Goal: Task Accomplishment & Management: Use online tool/utility

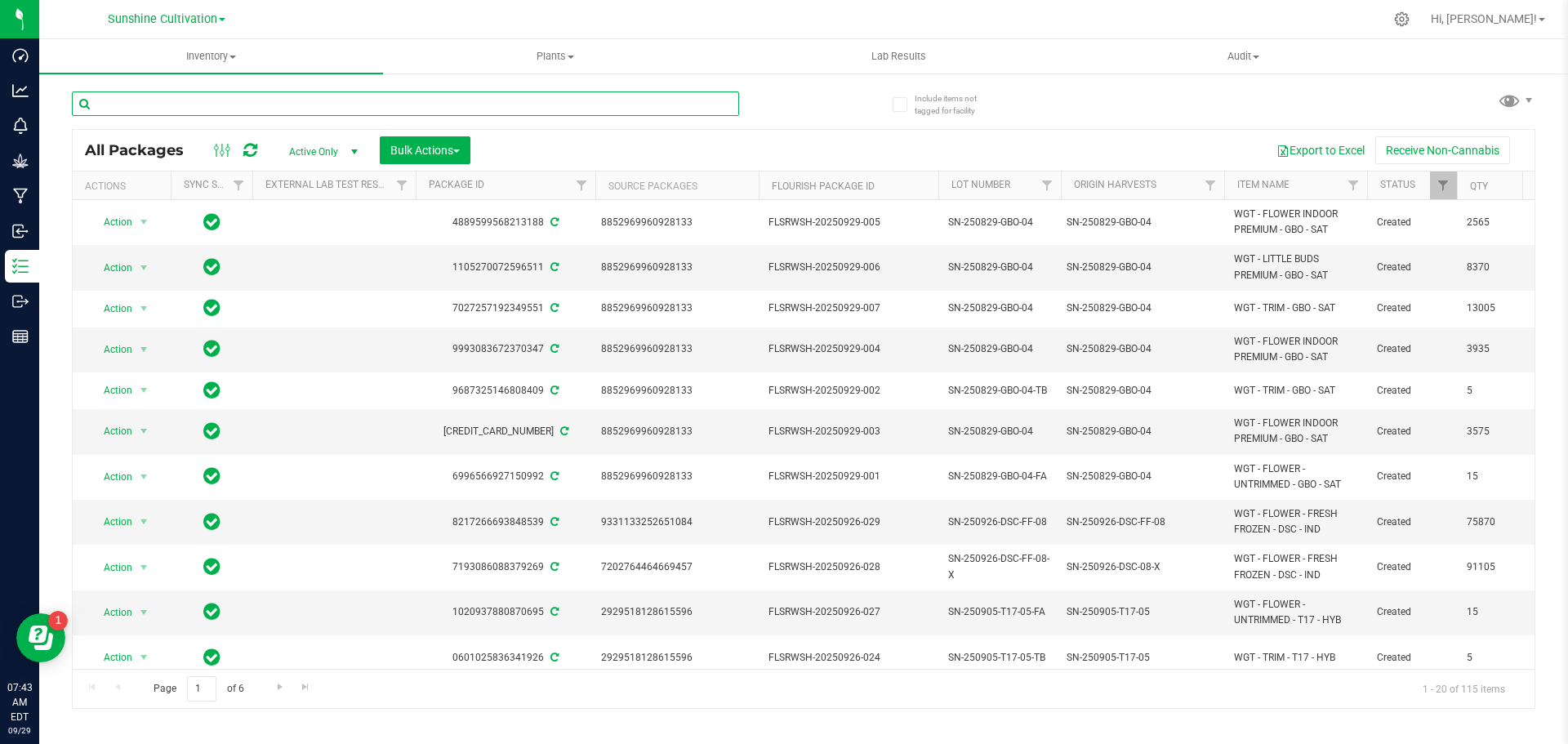
click at [163, 111] on input "text" at bounding box center [405, 104] width 667 height 25
type input "pzt"
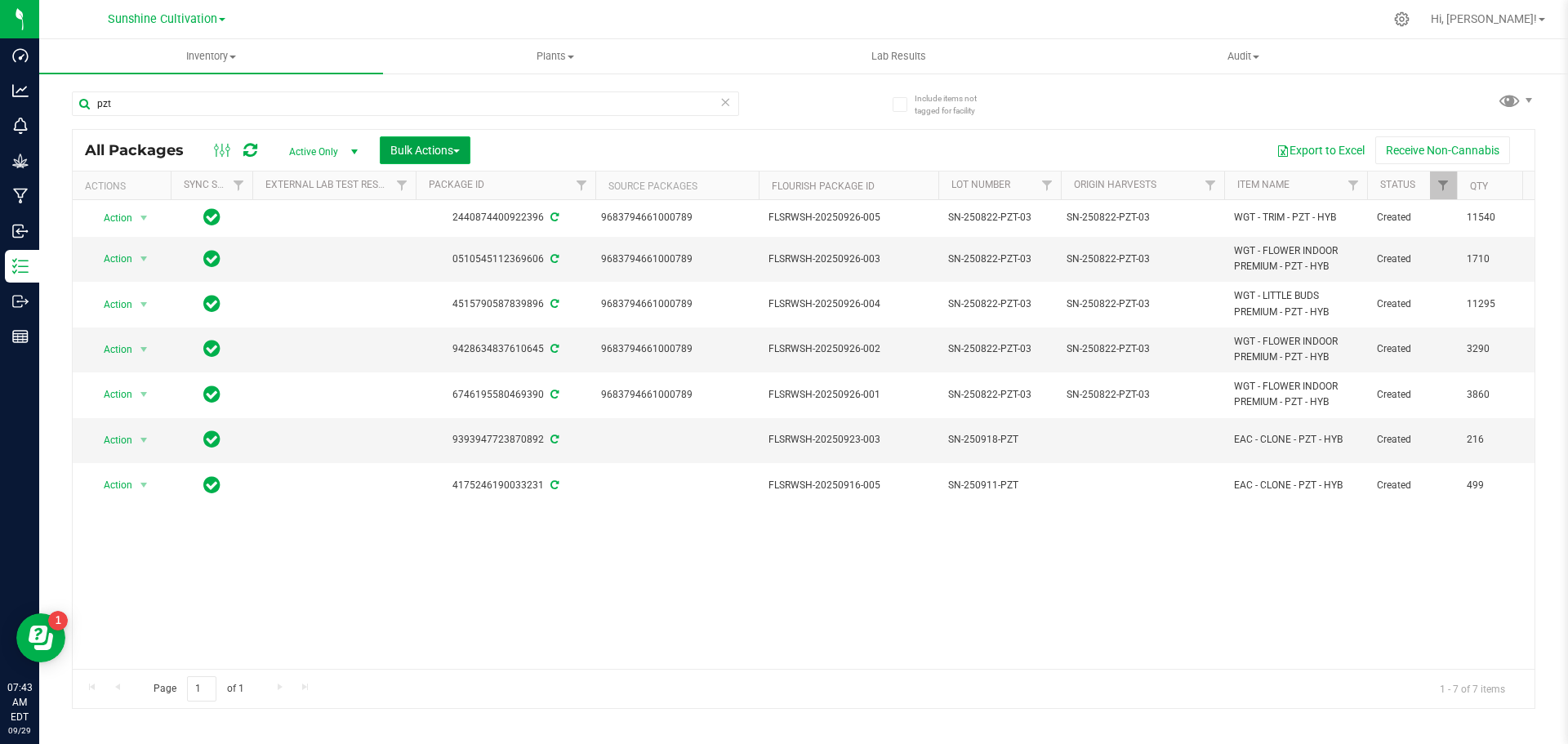
click at [444, 146] on span "Bulk Actions" at bounding box center [425, 150] width 70 height 13
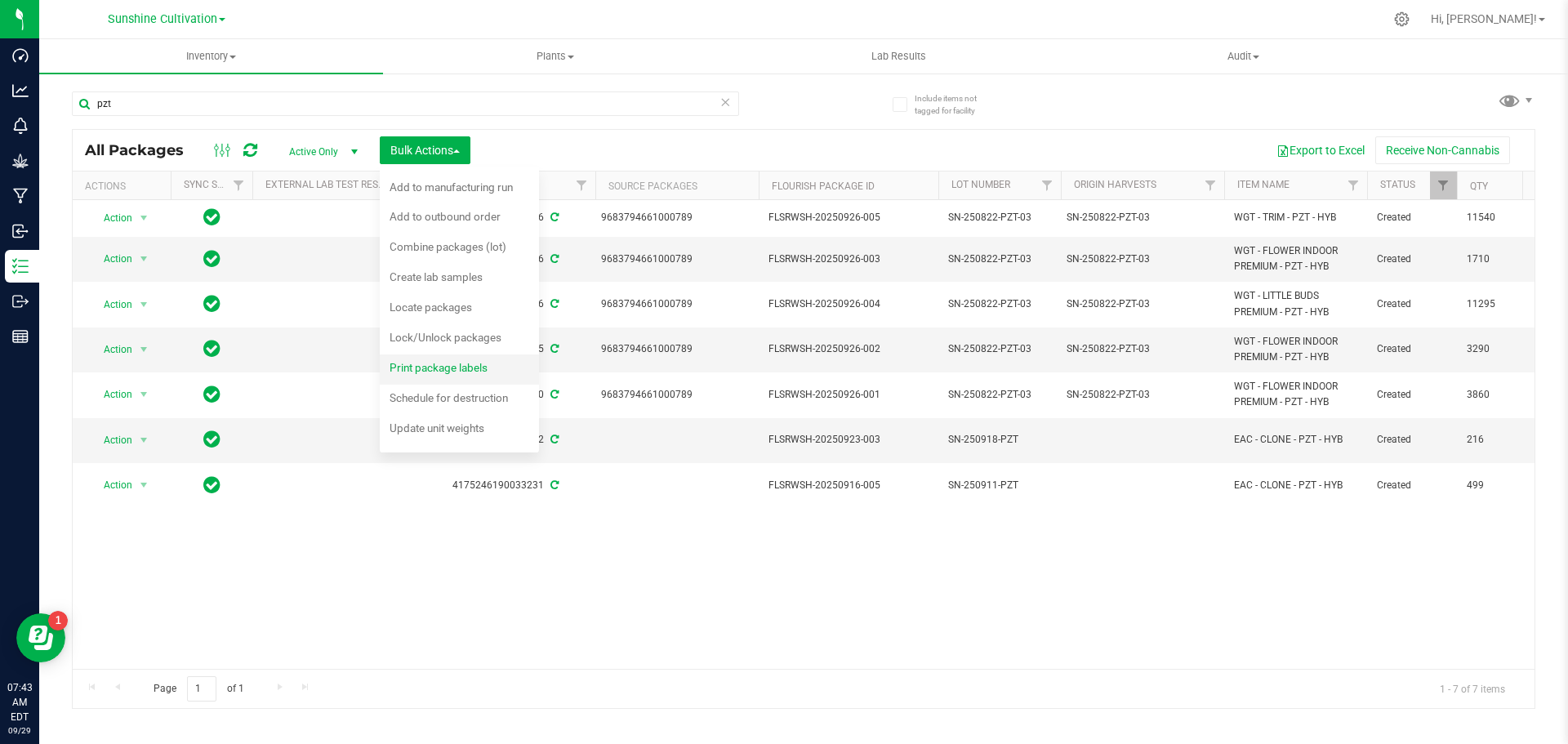
click at [461, 361] on span "Print package labels" at bounding box center [438, 367] width 98 height 13
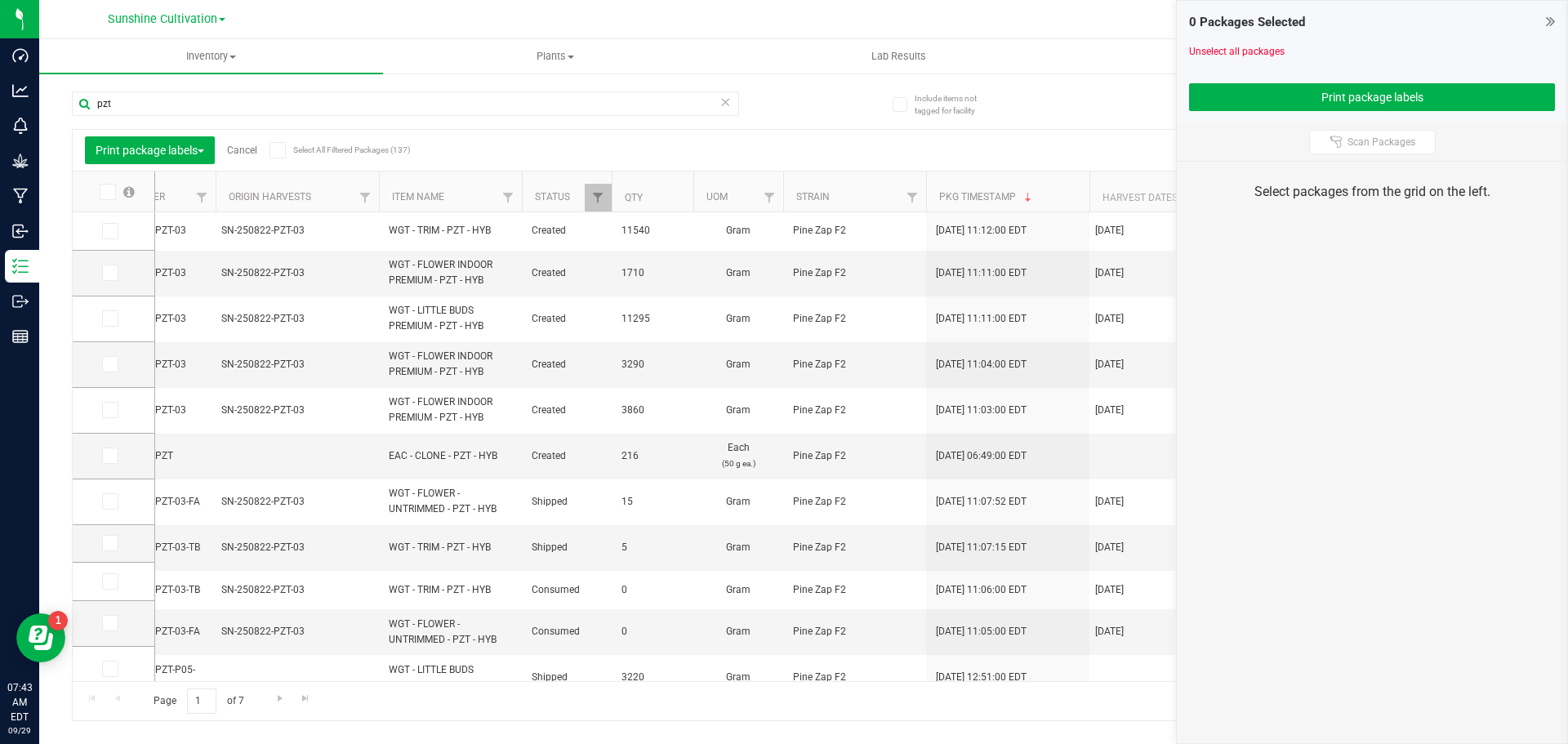
scroll to position [0, 301]
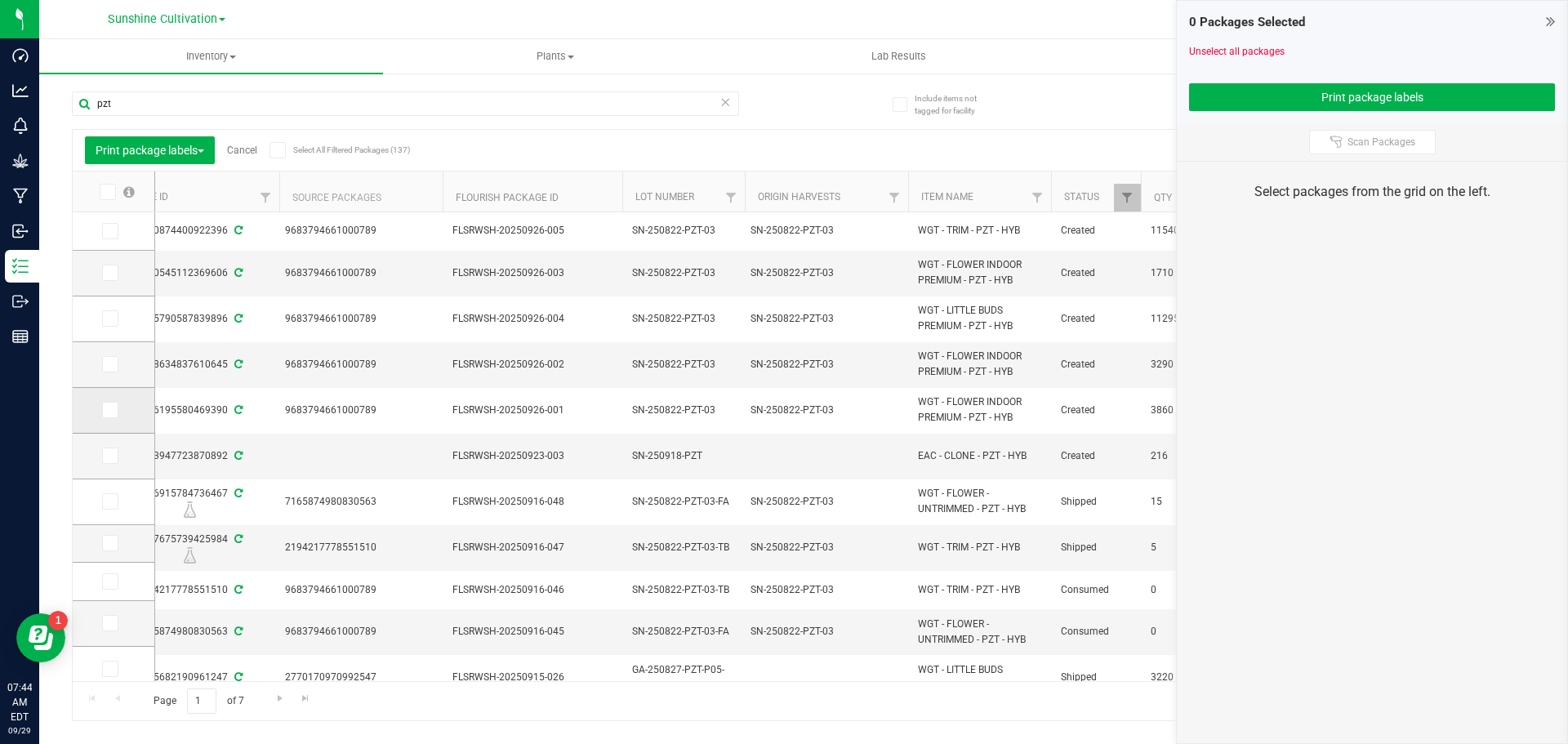
click at [109, 410] on icon at bounding box center [109, 410] width 10 height 0
click at [0, 0] on input "checkbox" at bounding box center [0, 0] width 0 height 0
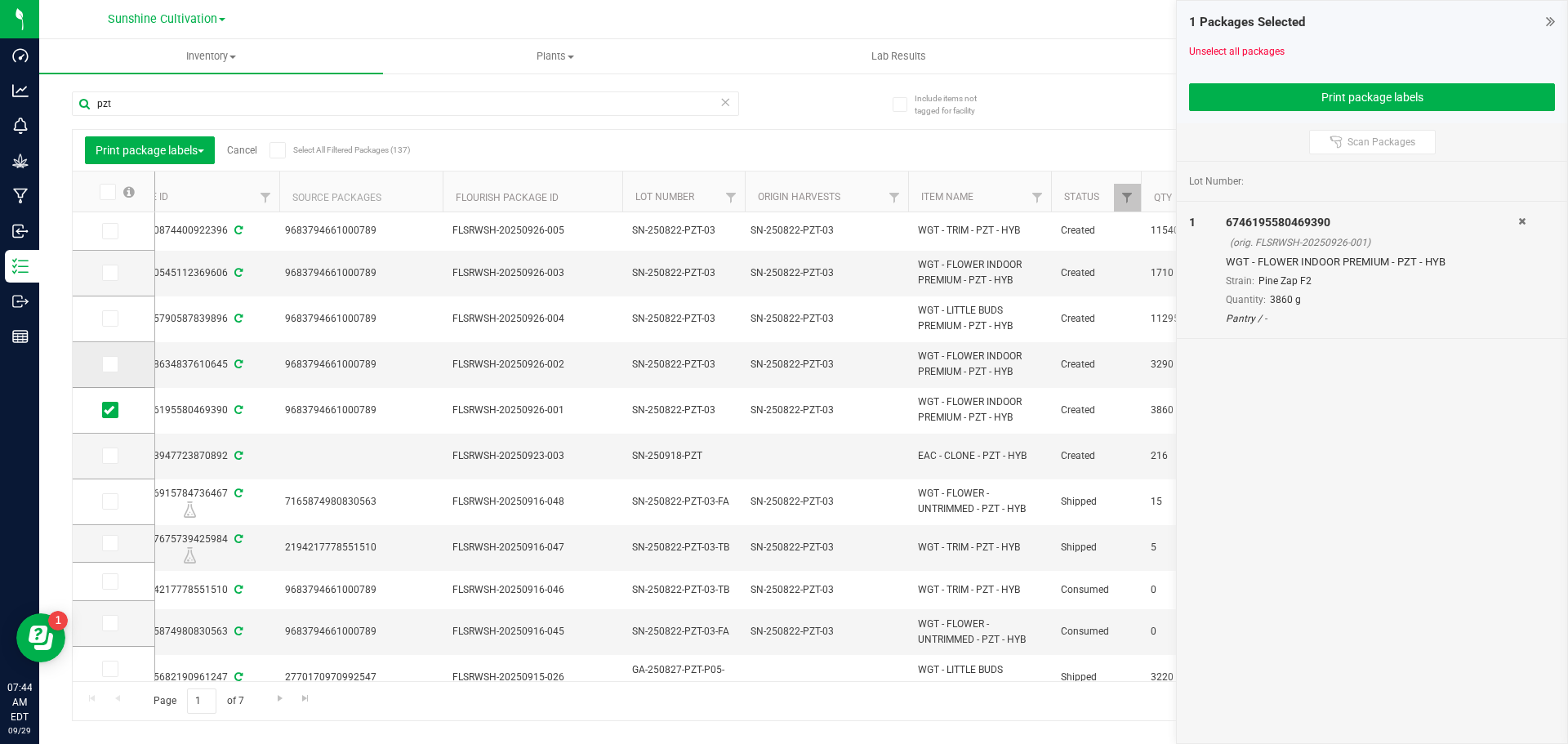
click at [115, 369] on span at bounding box center [110, 364] width 16 height 16
click at [0, 0] on input "checkbox" at bounding box center [0, 0] width 0 height 0
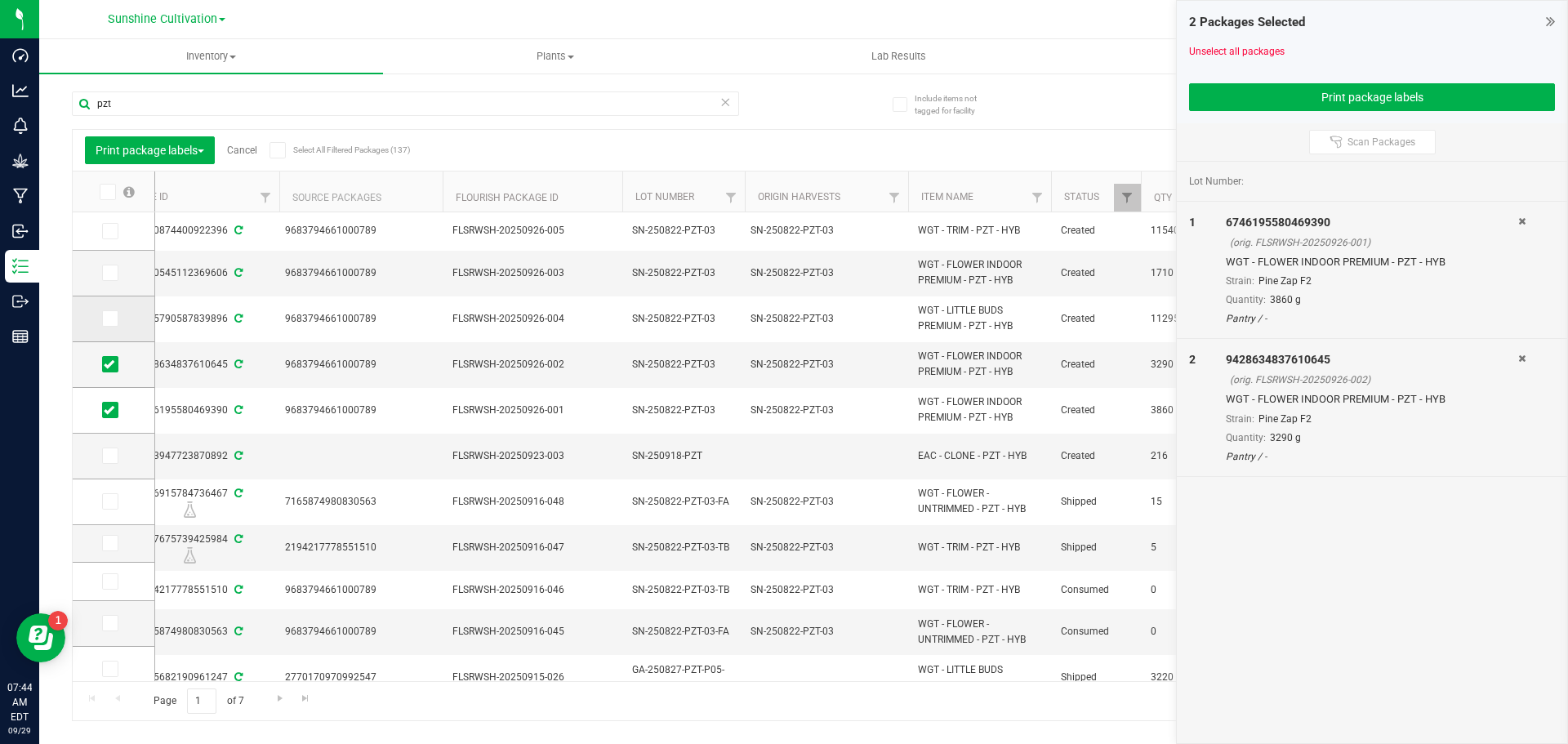
click at [106, 319] on icon at bounding box center [109, 319] width 10 height 0
click at [0, 0] on input "checkbox" at bounding box center [0, 0] width 0 height 0
click at [113, 273] on icon at bounding box center [109, 273] width 10 height 0
click at [0, 0] on input "checkbox" at bounding box center [0, 0] width 0 height 0
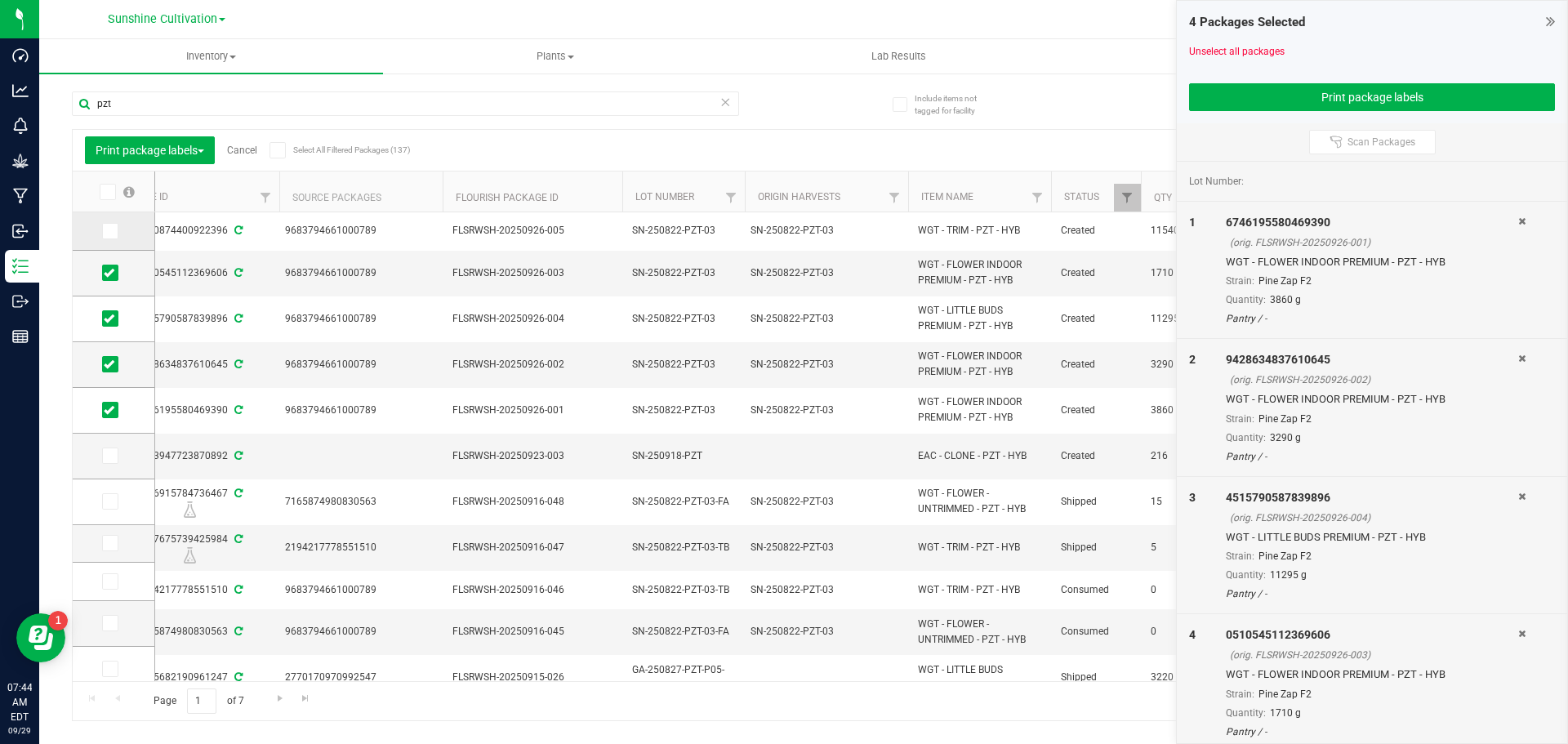
click at [115, 235] on span at bounding box center [110, 230] width 16 height 16
click at [0, 0] on input "checkbox" at bounding box center [0, 0] width 0 height 0
click at [1412, 94] on button "Print package labels" at bounding box center [1372, 97] width 365 height 28
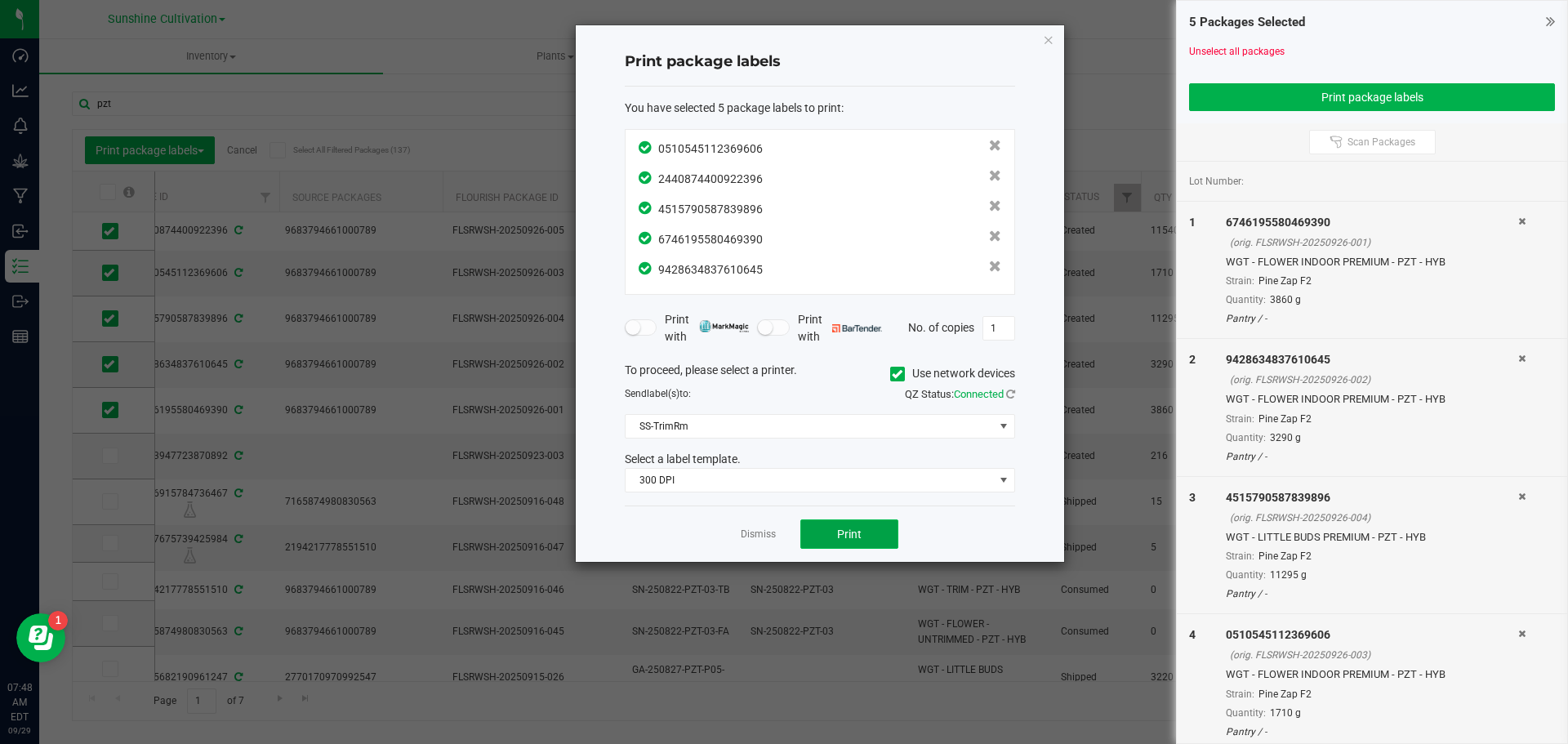
click at [857, 522] on button "Print" at bounding box center [849, 534] width 98 height 30
click at [855, 532] on span "Print" at bounding box center [849, 534] width 25 height 13
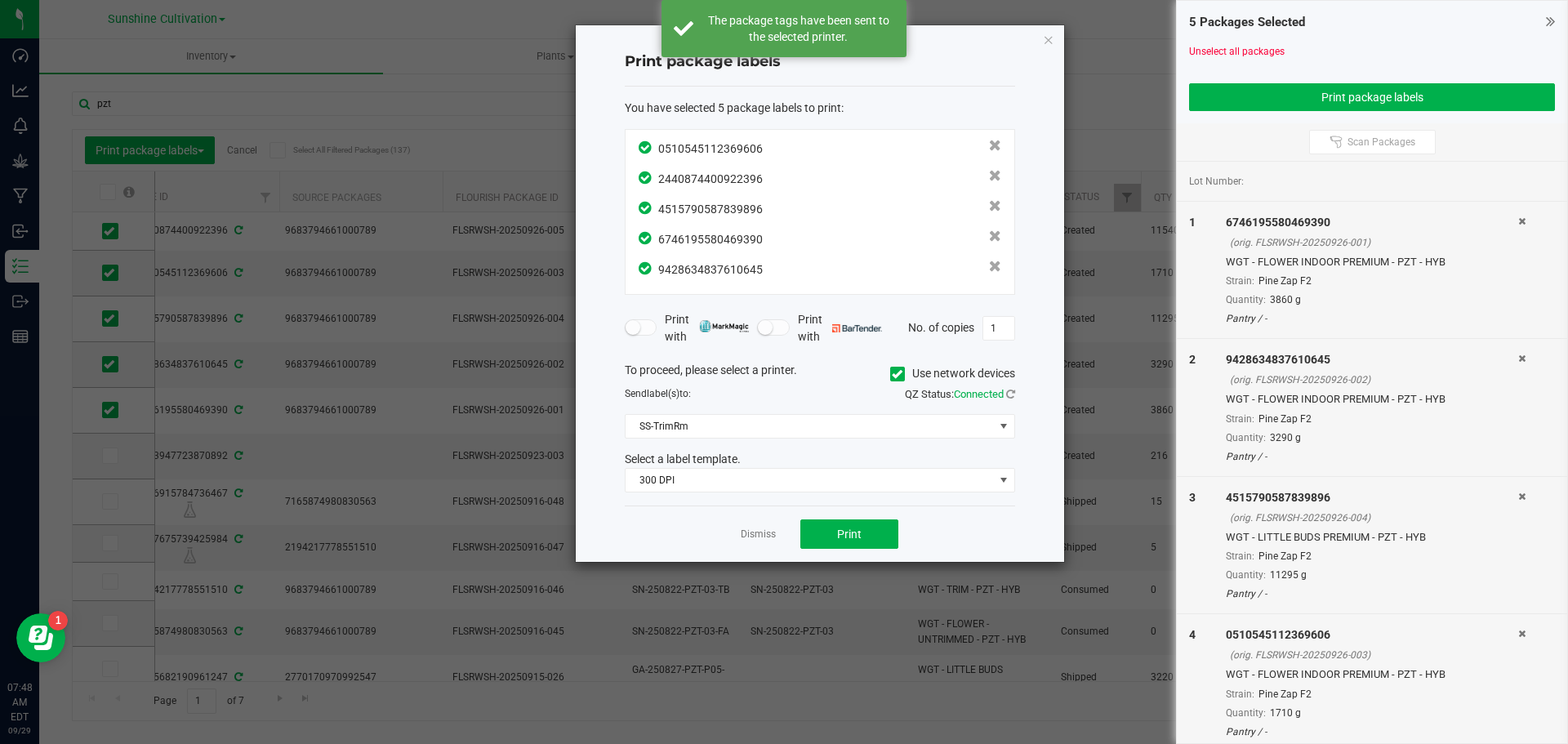
click at [1045, 39] on icon "button" at bounding box center [1048, 39] width 11 height 20
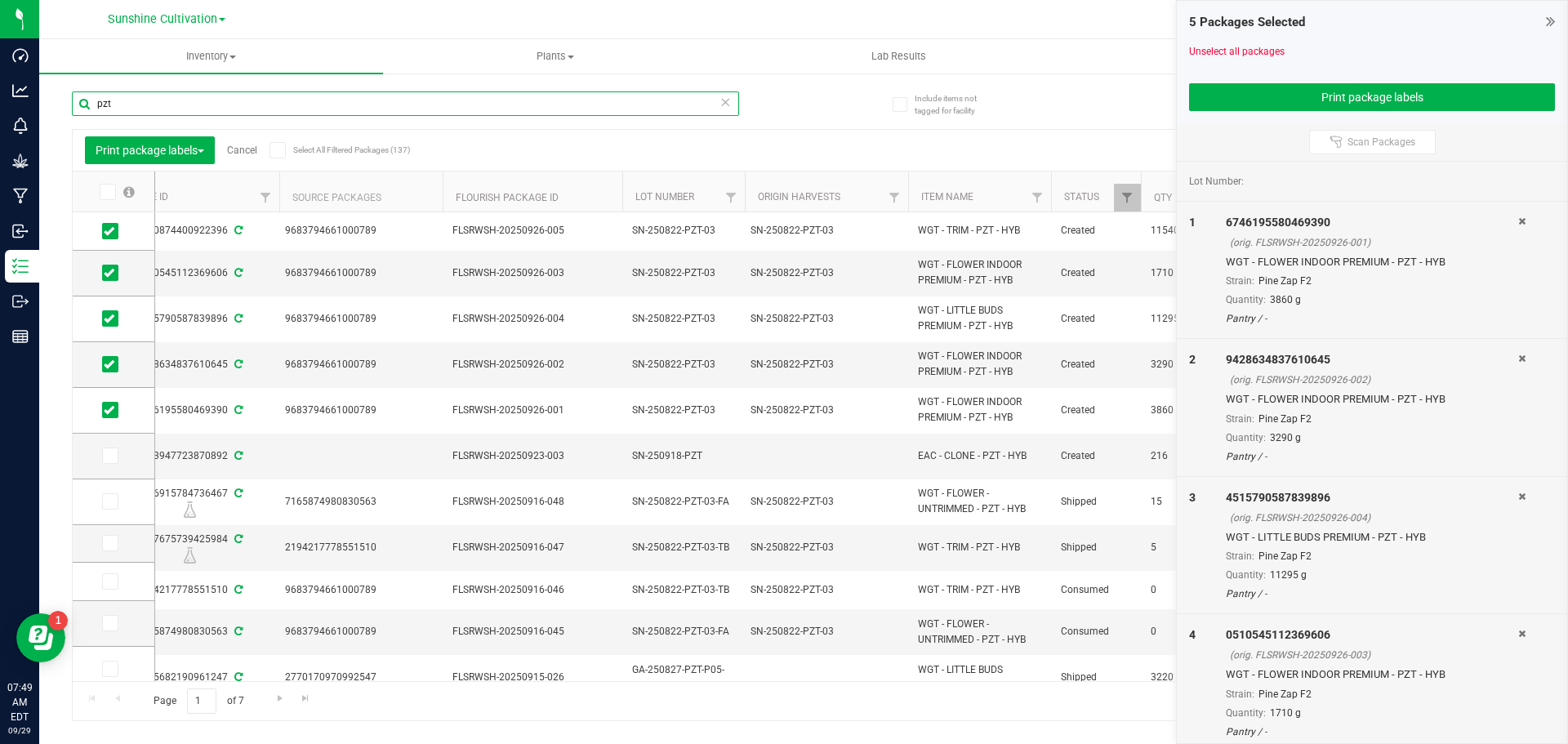
click at [313, 106] on input "pzt" at bounding box center [405, 104] width 667 height 25
drag, startPoint x: 189, startPoint y: 104, endPoint x: 64, endPoint y: 108, distance: 125.1
click at [64, 108] on div "Include items not tagged for facility pzt Print package labels Cancel Select Al…" at bounding box center [803, 321] width 1529 height 498
type input "gbo"
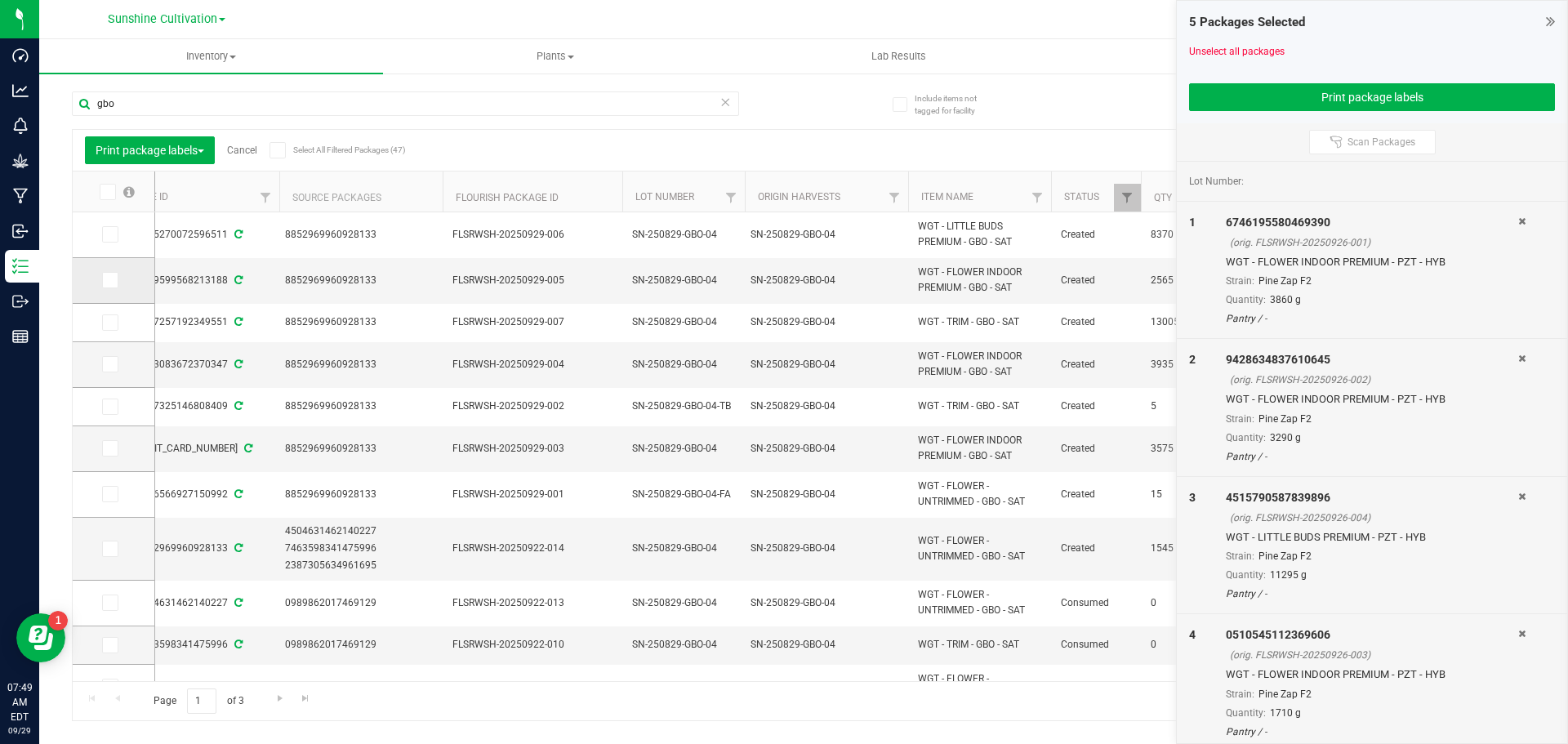
click at [113, 281] on icon at bounding box center [109, 281] width 10 height 0
click at [0, 0] on input "checkbox" at bounding box center [0, 0] width 0 height 0
click at [1518, 220] on icon at bounding box center [1521, 222] width 8 height 10
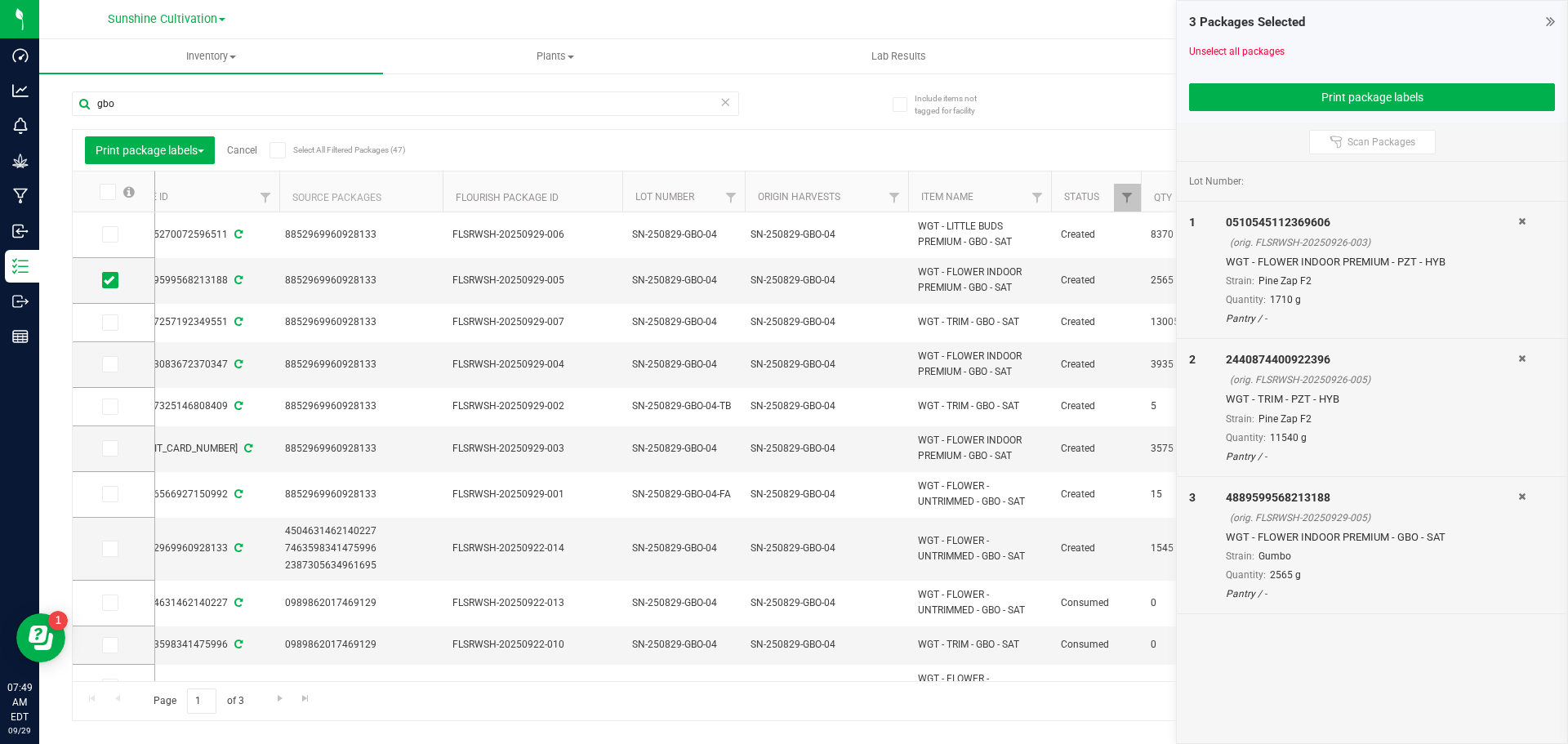
click at [1522, 220] on icon at bounding box center [1521, 222] width 8 height 10
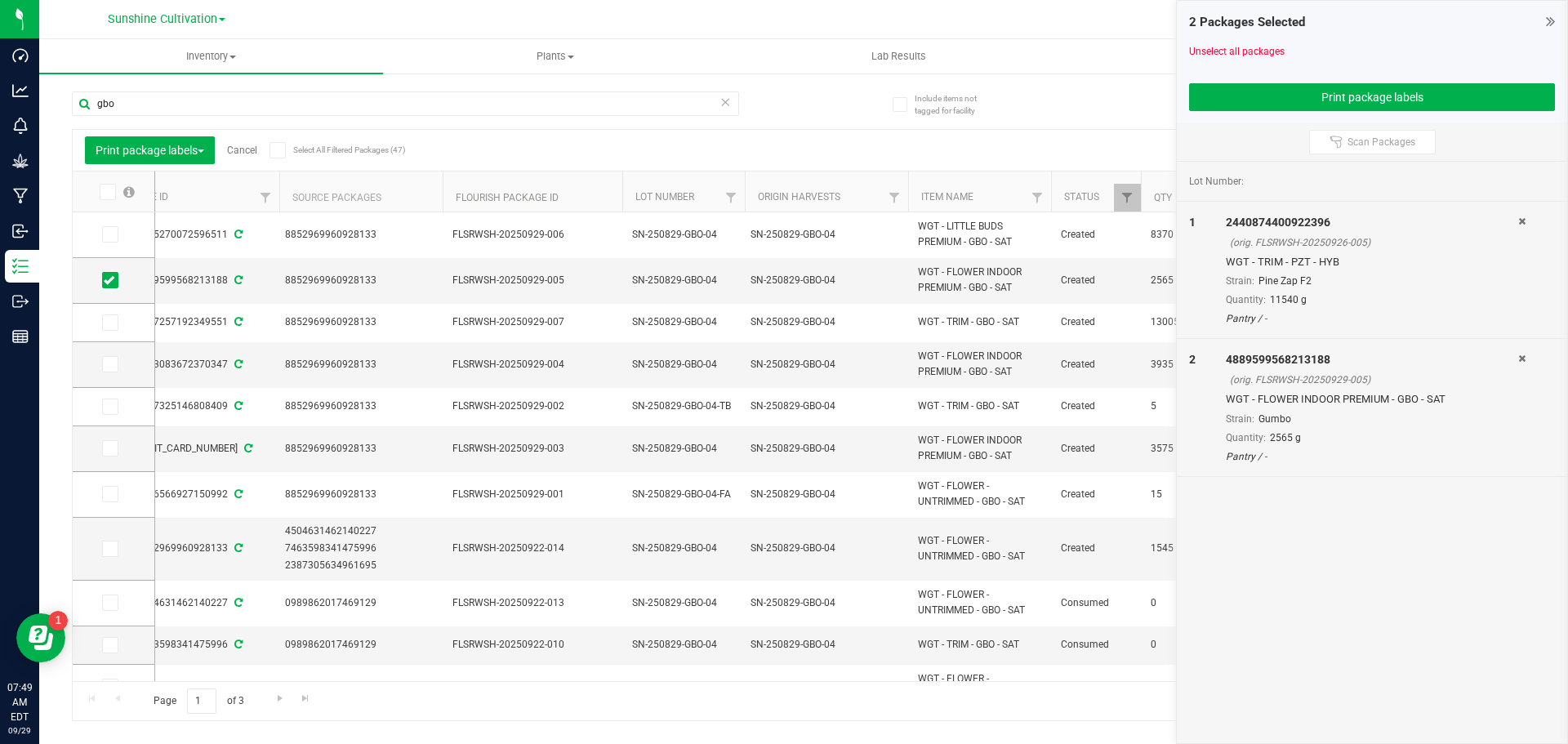
click at [1522, 220] on icon at bounding box center [1521, 222] width 8 height 10
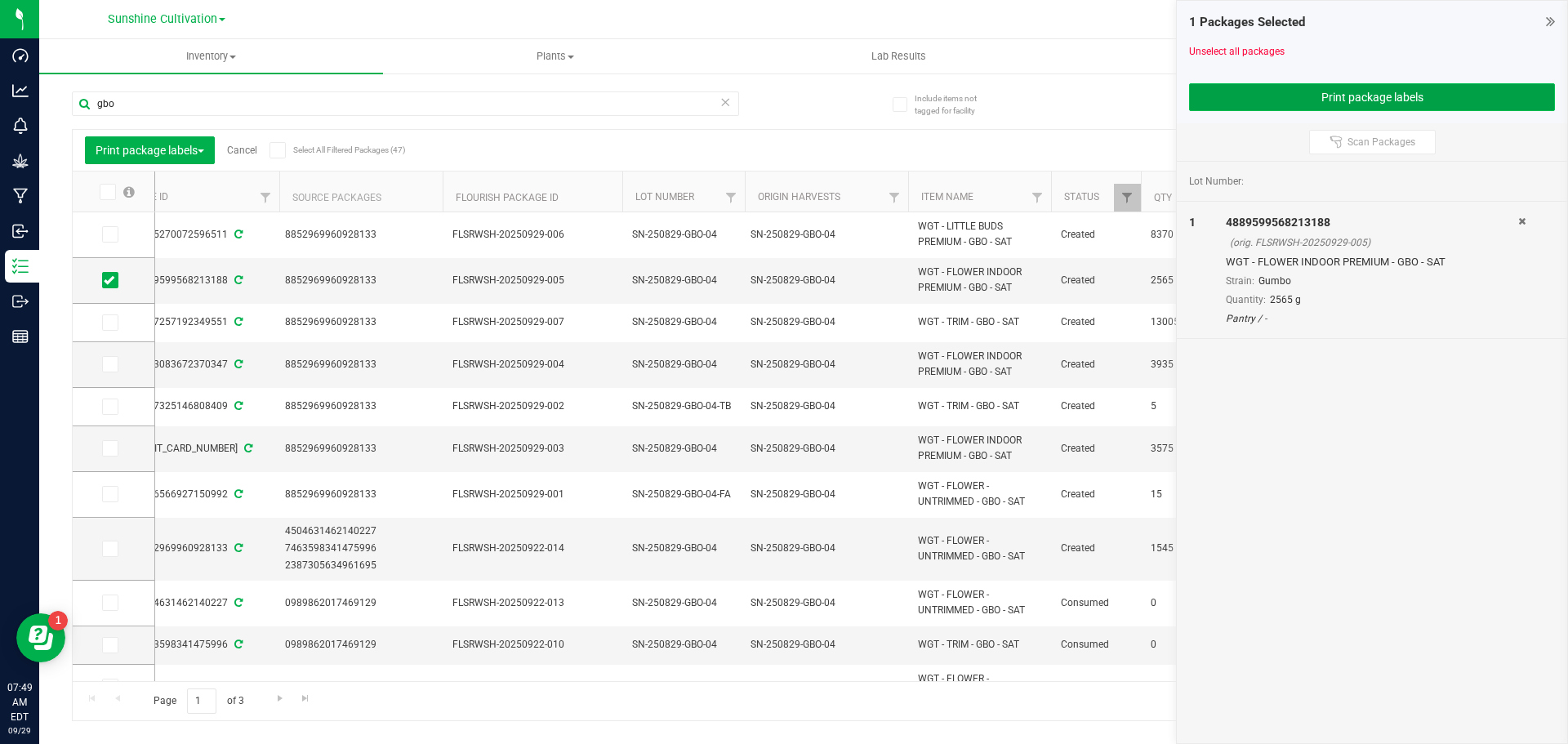
click at [1452, 83] on button "Print package labels" at bounding box center [1372, 97] width 365 height 28
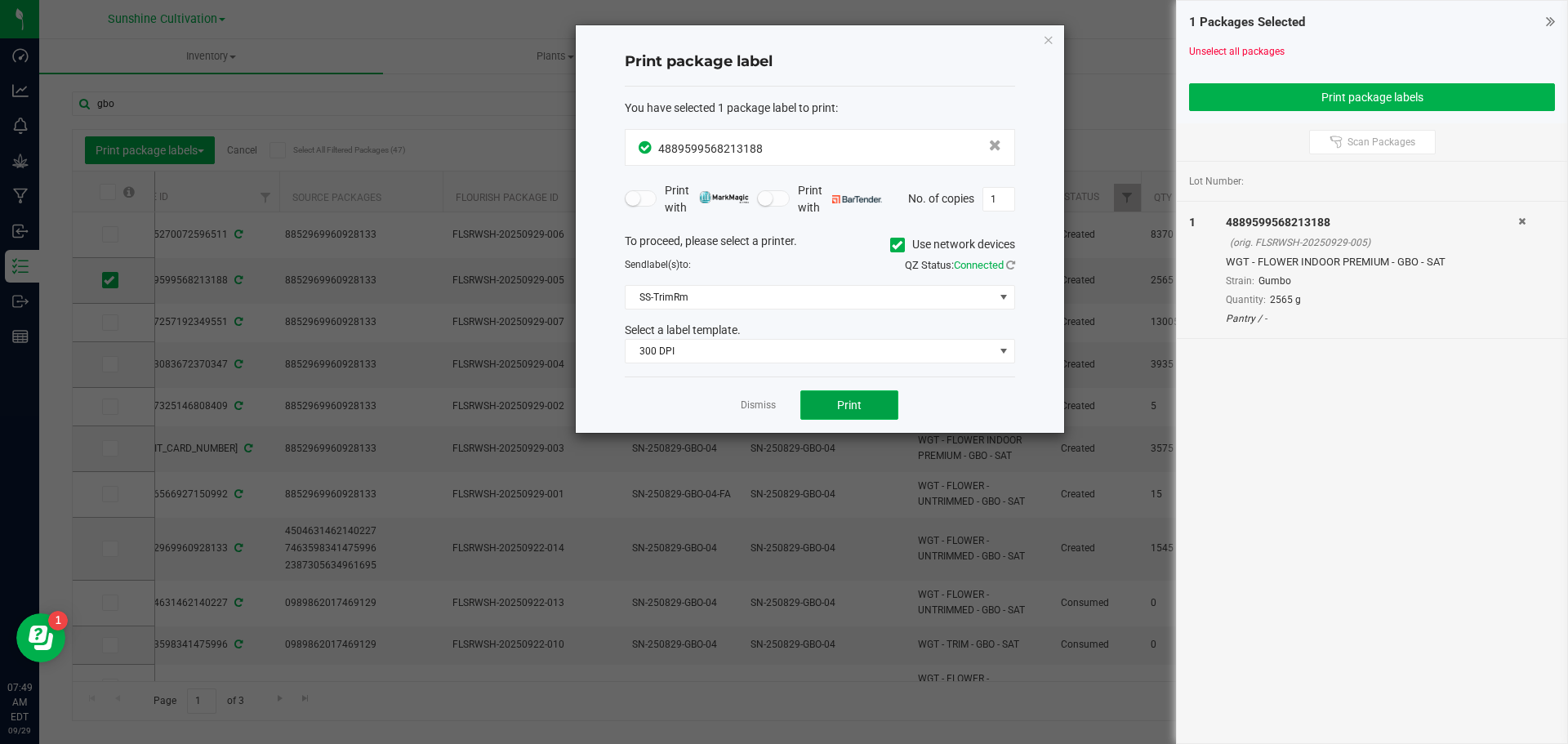
click at [850, 407] on span "Print" at bounding box center [849, 405] width 25 height 13
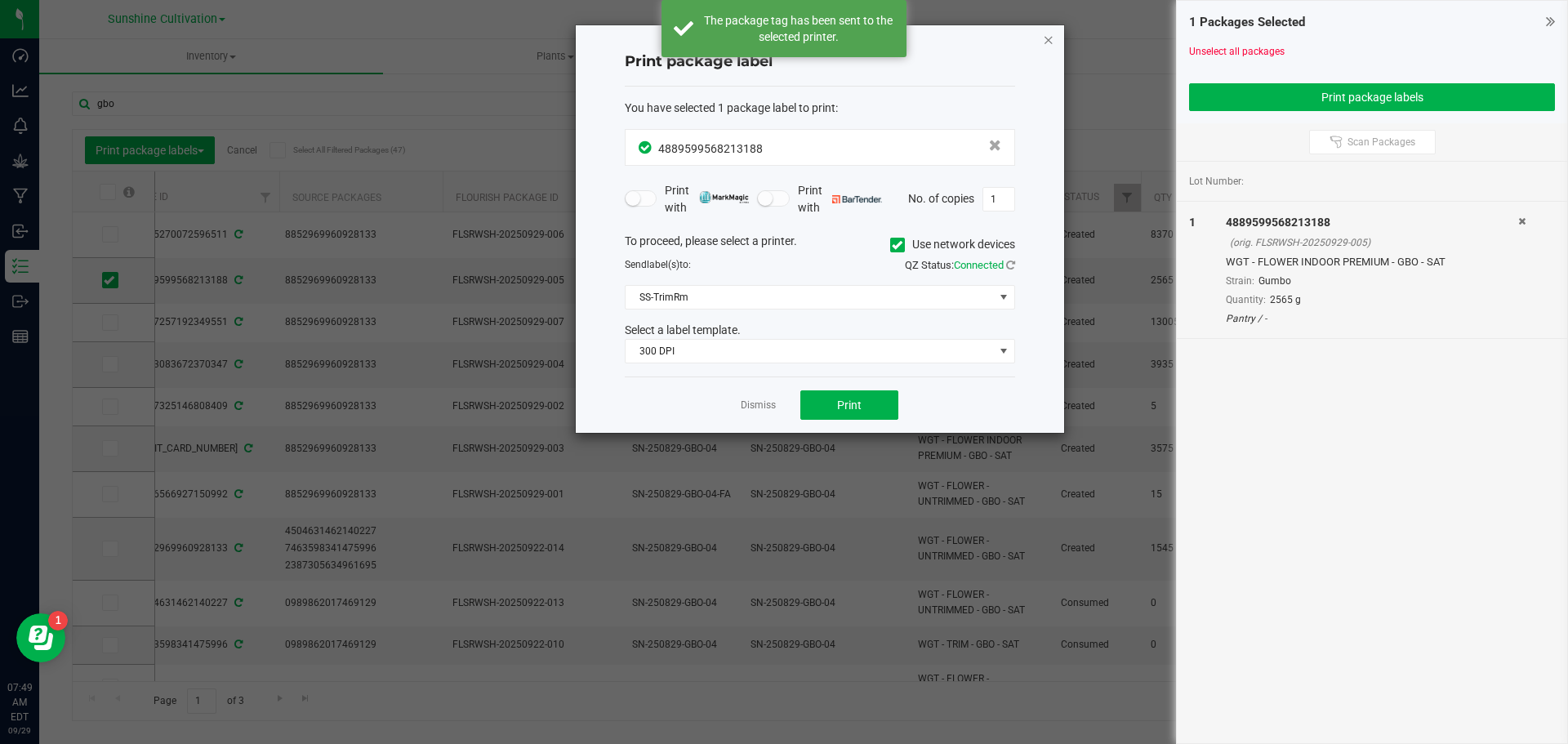
click at [1048, 46] on icon "button" at bounding box center [1048, 39] width 11 height 20
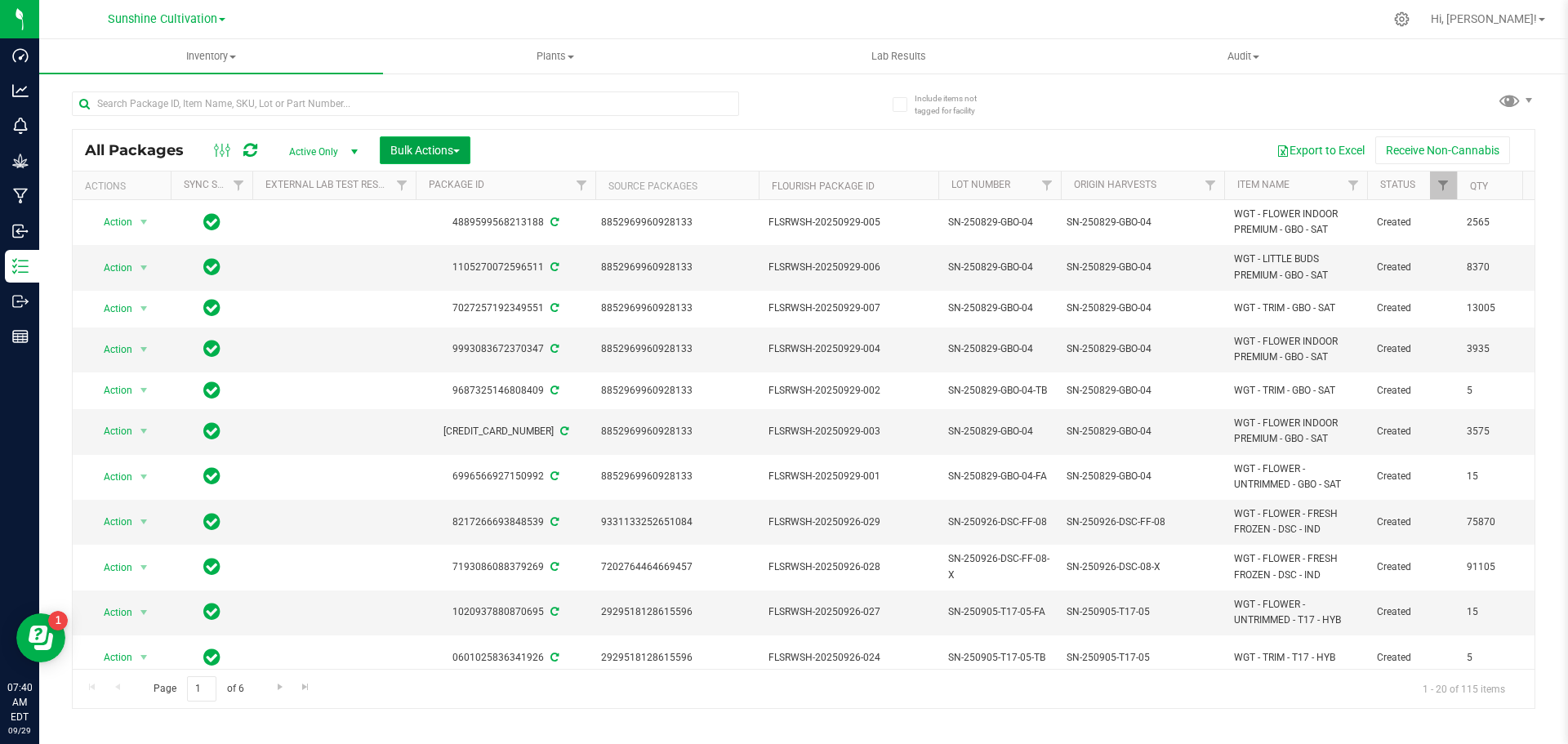
click at [414, 156] on button "Bulk Actions" at bounding box center [425, 150] width 91 height 28
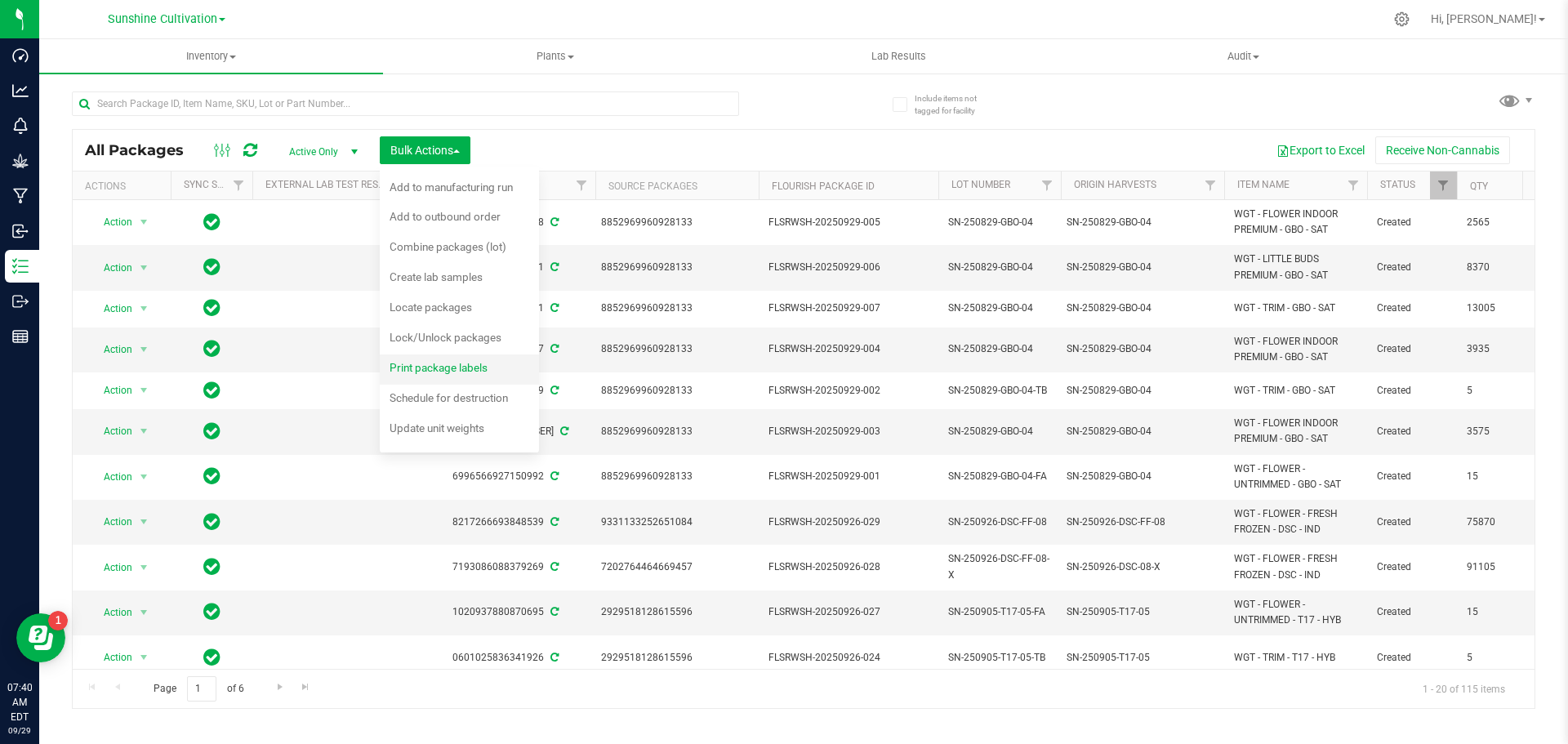
click at [457, 371] on span "Print package labels" at bounding box center [438, 367] width 98 height 13
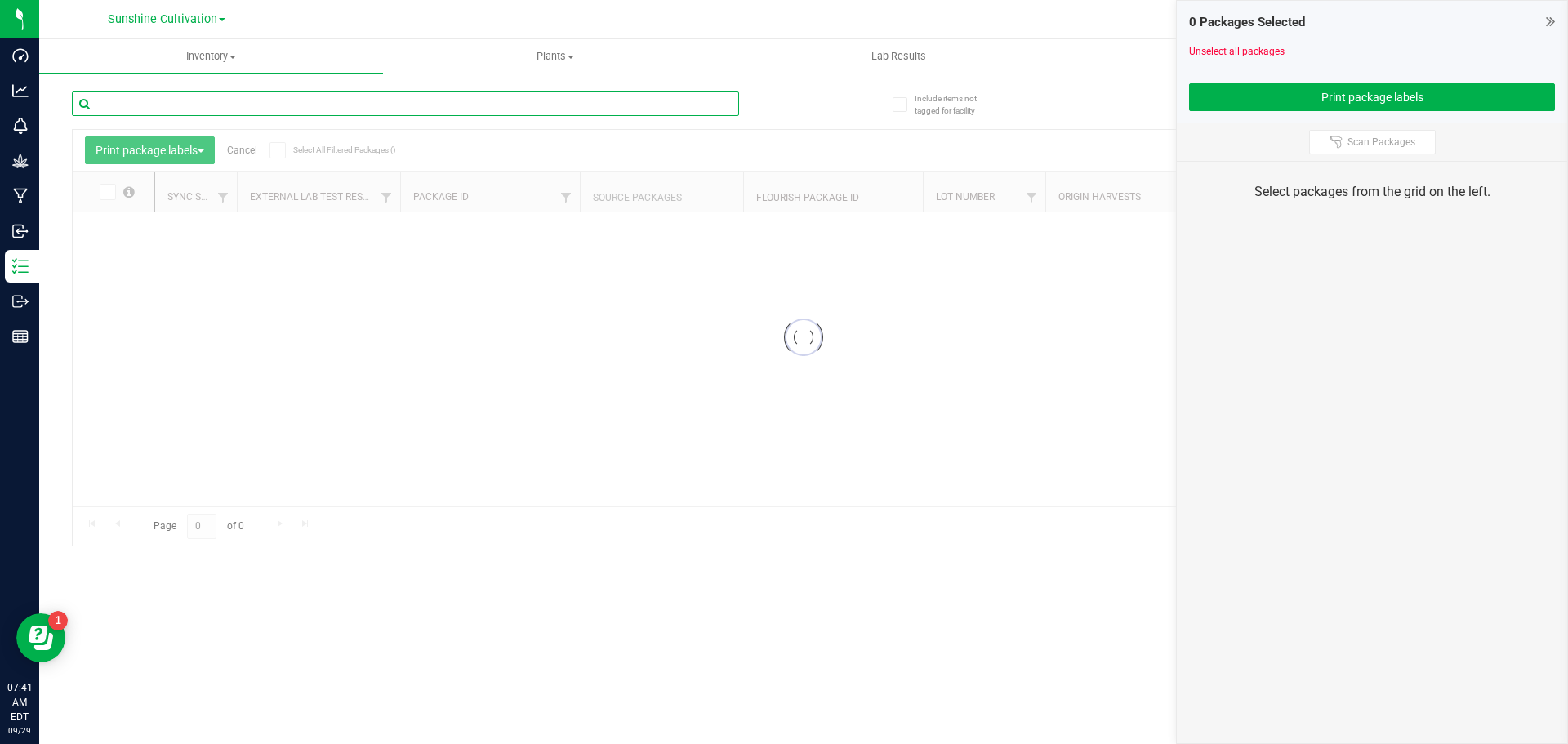
click at [433, 113] on input "text" at bounding box center [405, 104] width 667 height 25
type input "gbo"
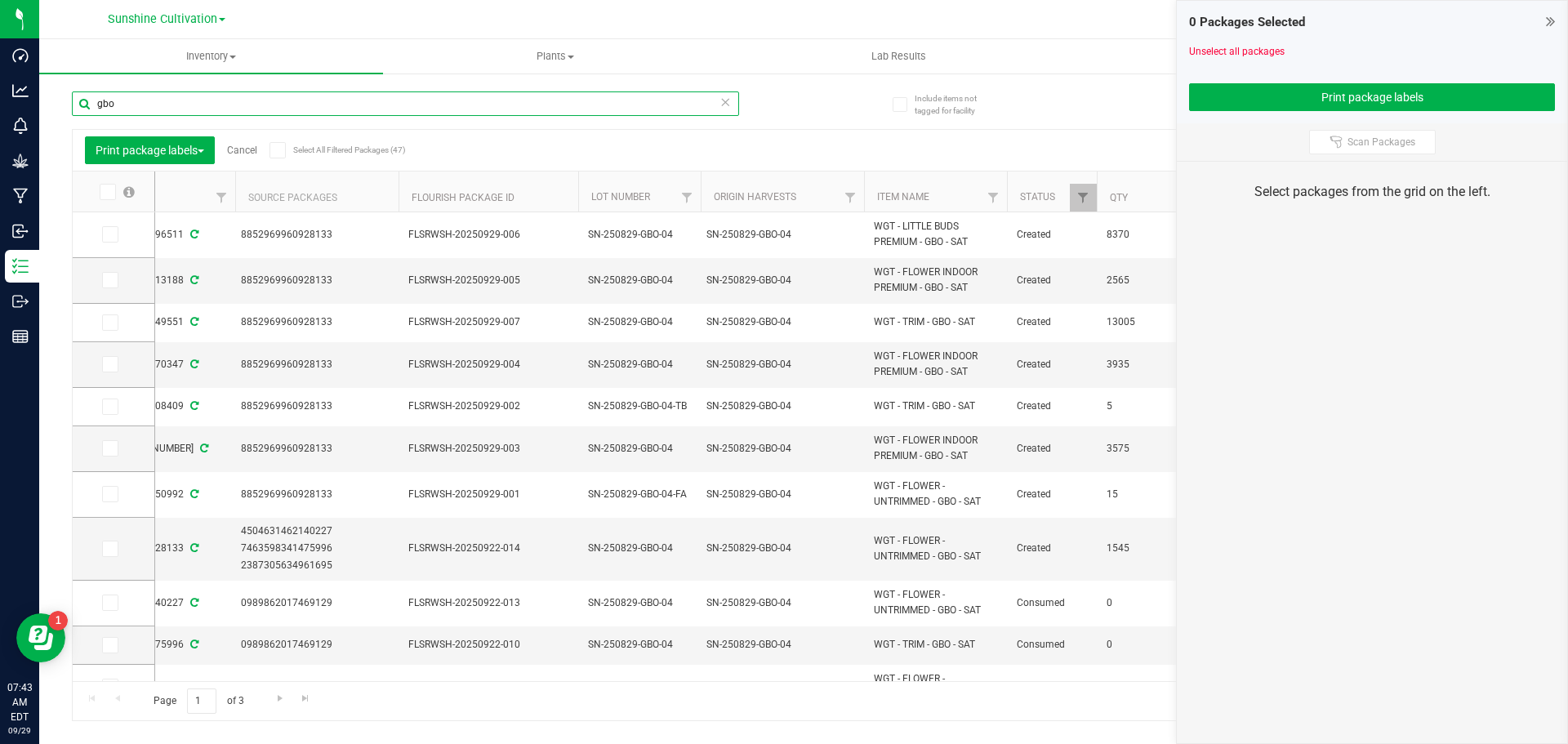
scroll to position [0, 343]
click at [104, 449] on icon at bounding box center [109, 449] width 10 height 0
click at [0, 0] on input "checkbox" at bounding box center [0, 0] width 0 height 0
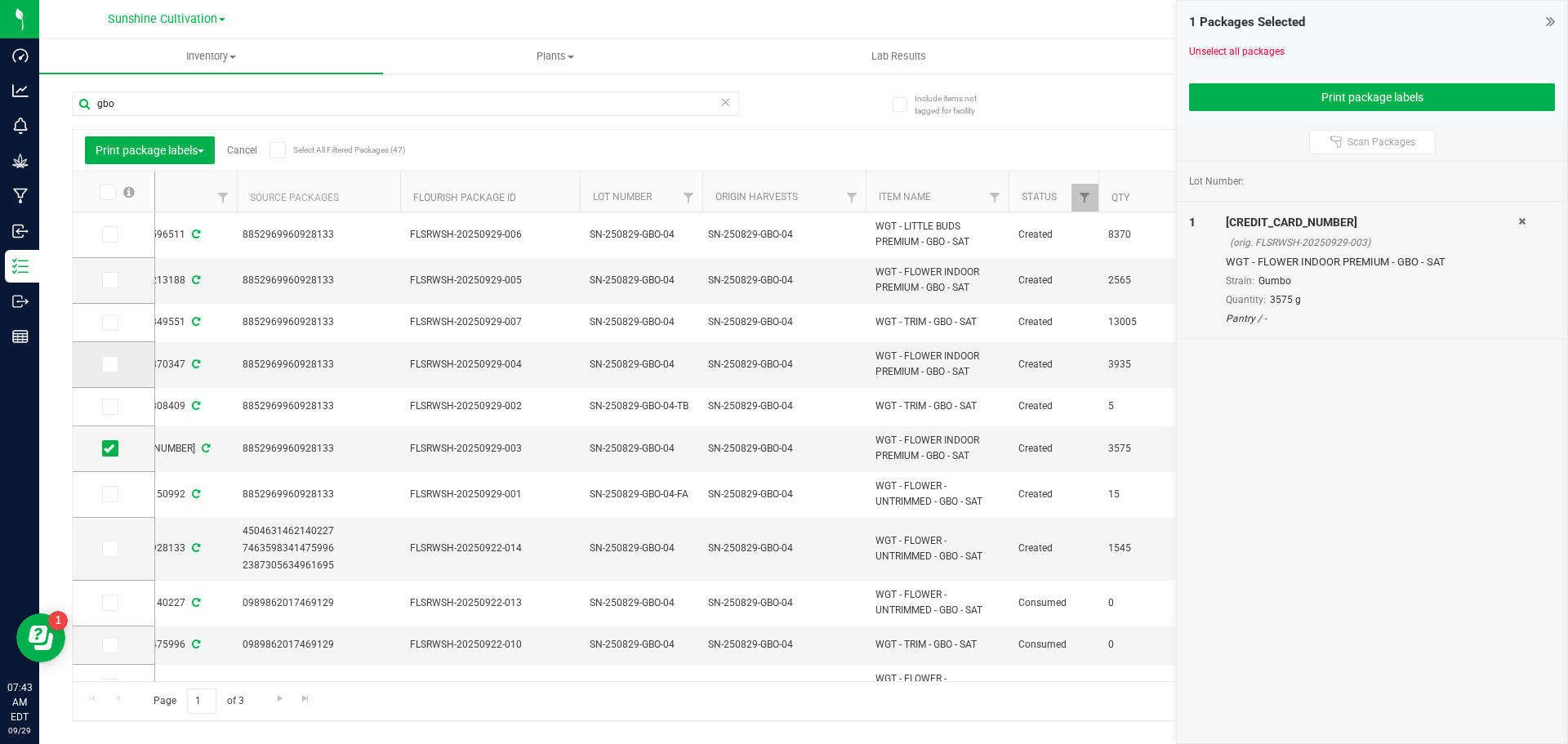
click at [113, 365] on icon at bounding box center [109, 365] width 10 height 0
click at [0, 0] on input "checkbox" at bounding box center [0, 0] width 0 height 0
click at [105, 323] on icon at bounding box center [109, 323] width 10 height 0
click at [0, 0] on input "checkbox" at bounding box center [0, 0] width 0 height 0
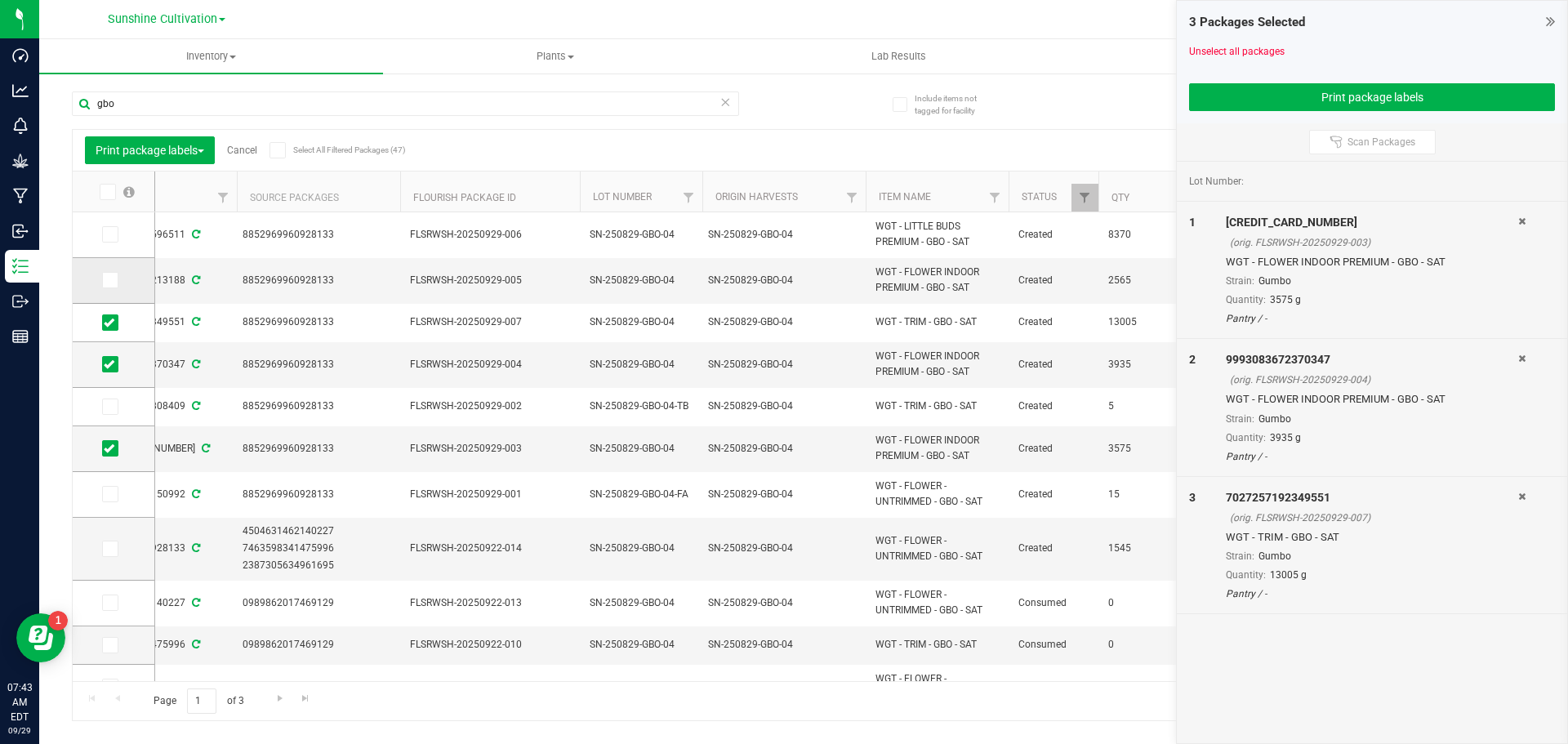
click at [110, 281] on icon at bounding box center [109, 281] width 10 height 0
click at [0, 0] on input "checkbox" at bounding box center [0, 0] width 0 height 0
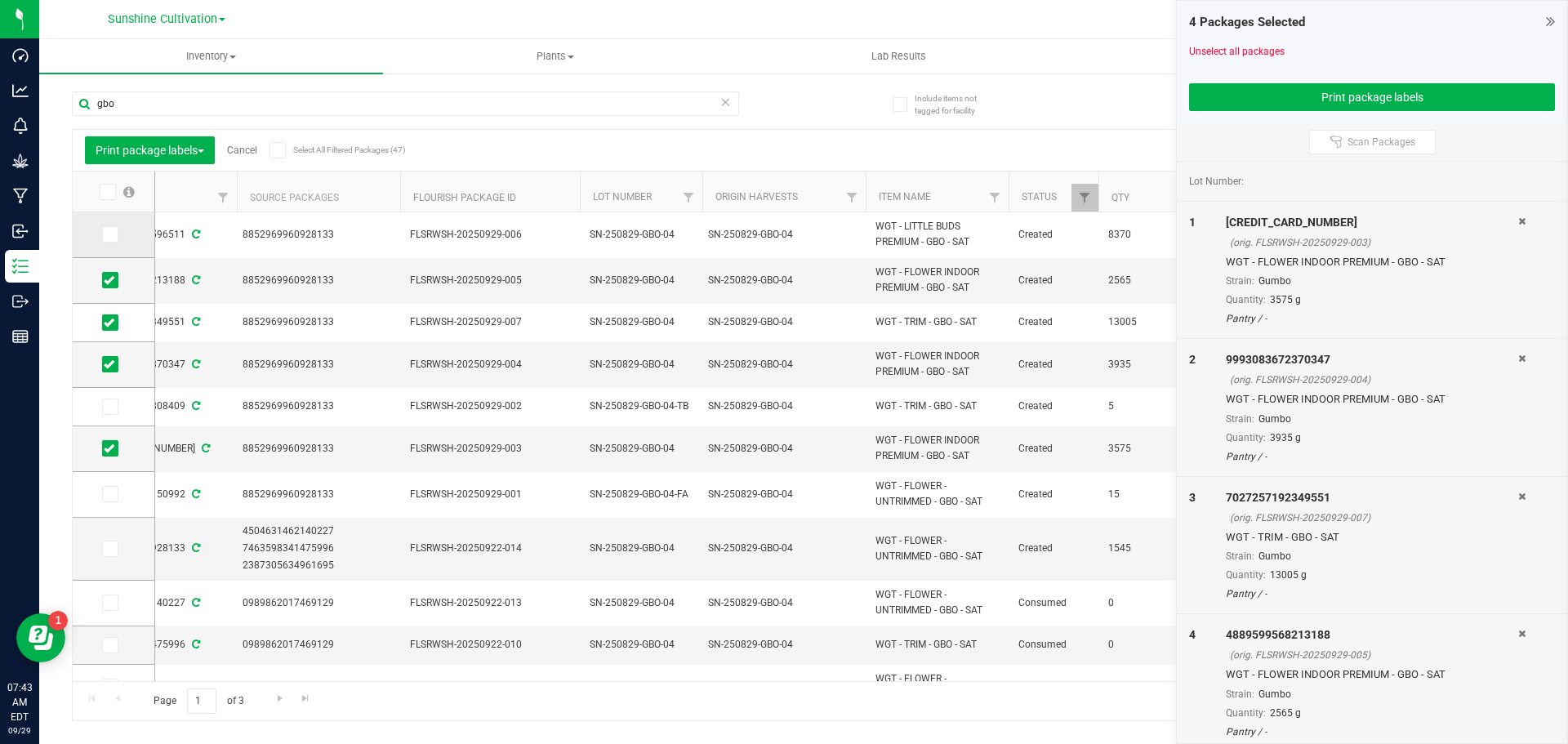
click at [113, 235] on icon at bounding box center [109, 235] width 10 height 0
click at [0, 0] on input "checkbox" at bounding box center [0, 0] width 0 height 0
click at [1394, 101] on button "Print package labels" at bounding box center [1372, 97] width 365 height 28
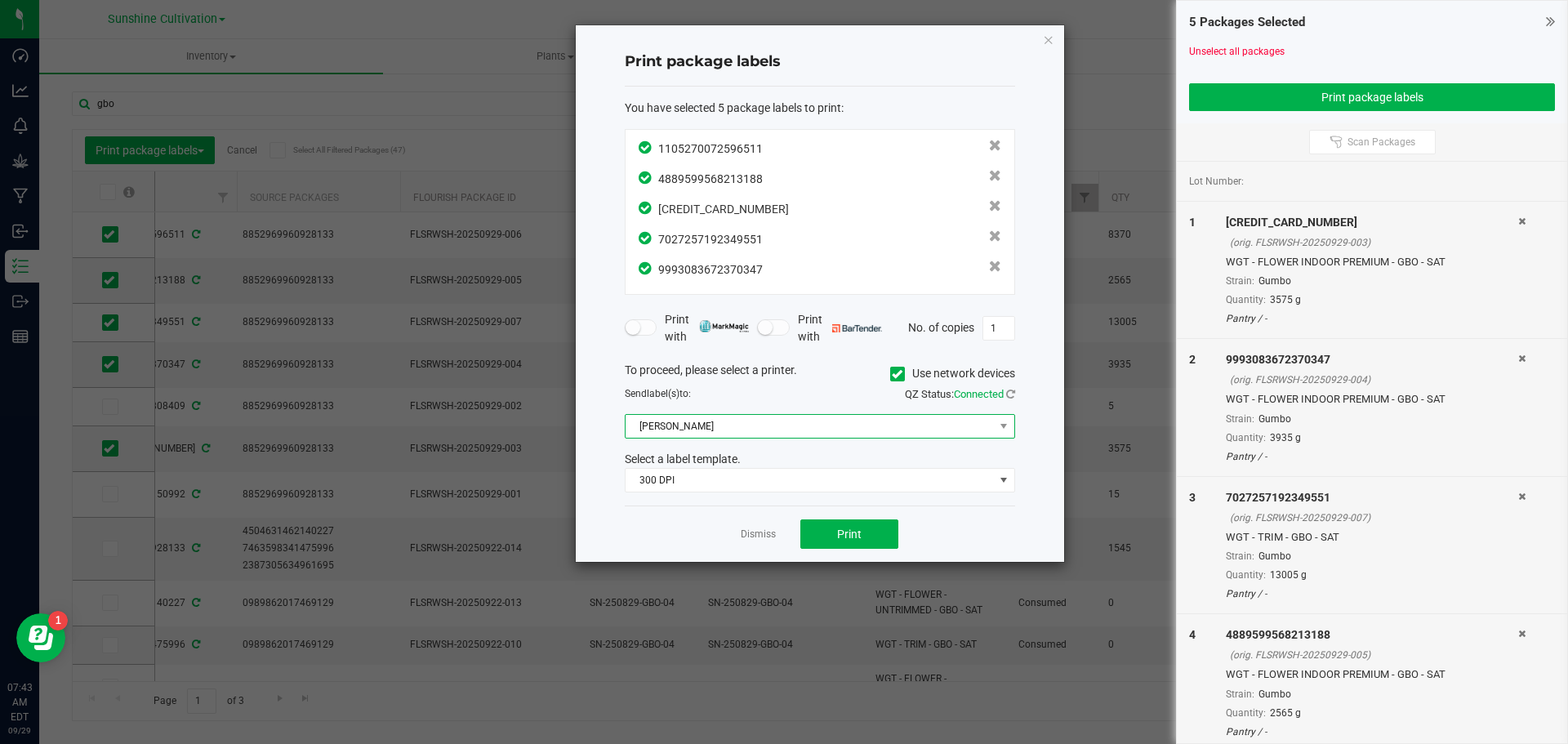
click at [969, 431] on span "Christine_TEST" at bounding box center [809, 426] width 368 height 23
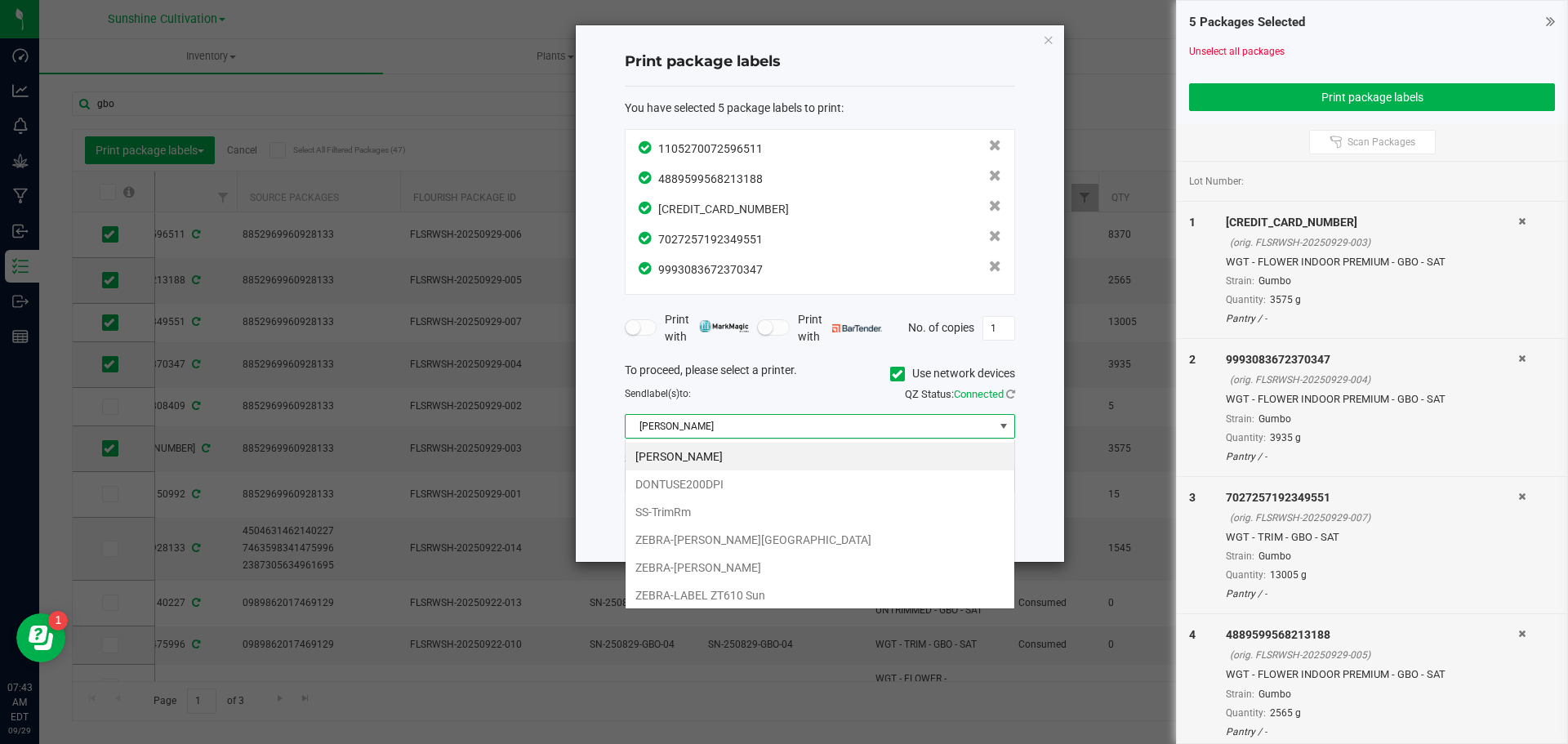
scroll to position [25, 390]
click at [720, 504] on li "SS-TrimRm" at bounding box center [819, 512] width 388 height 28
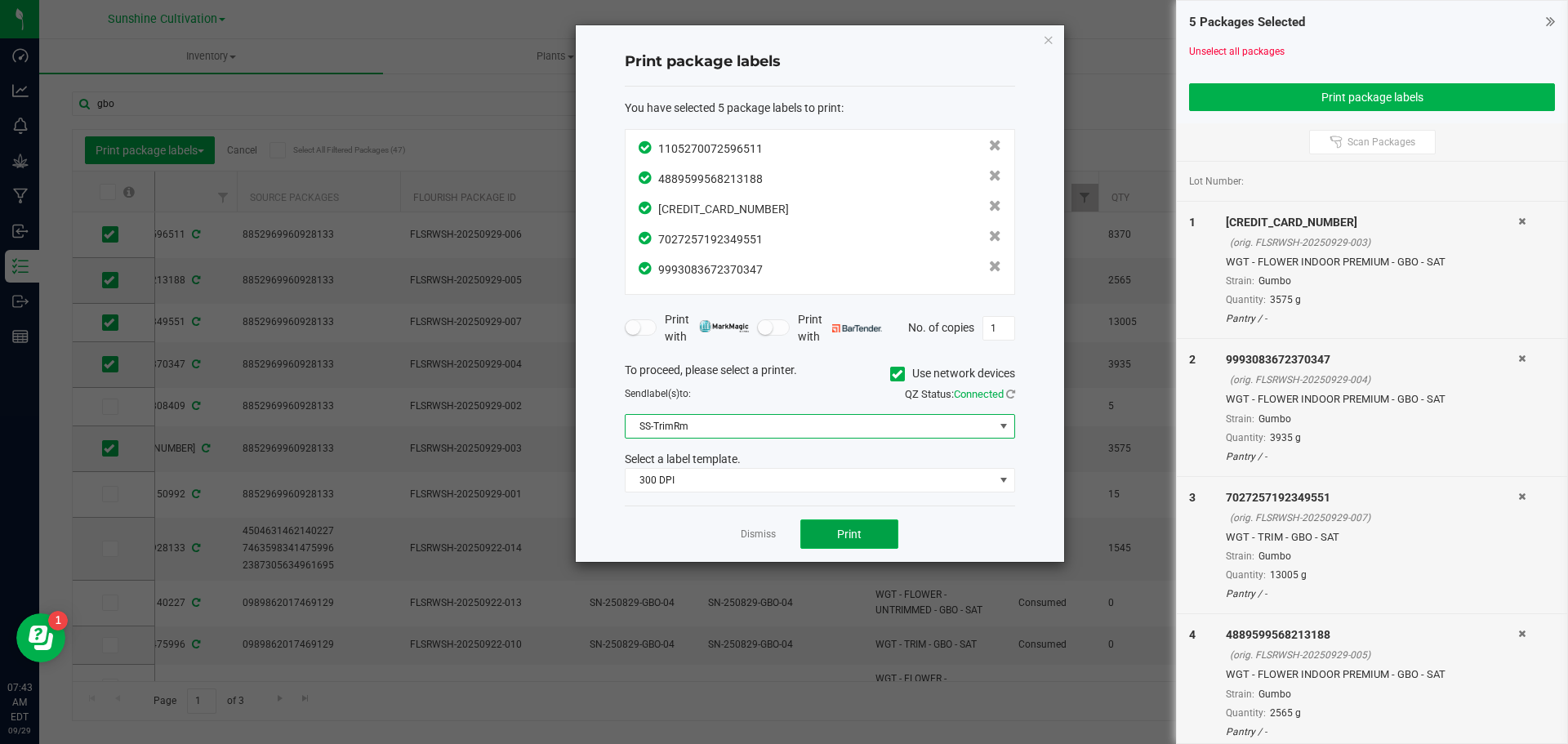
click at [866, 541] on button "Print" at bounding box center [849, 534] width 98 height 30
click at [862, 533] on button "Print" at bounding box center [849, 534] width 98 height 30
